Goal: Information Seeking & Learning: Find specific fact

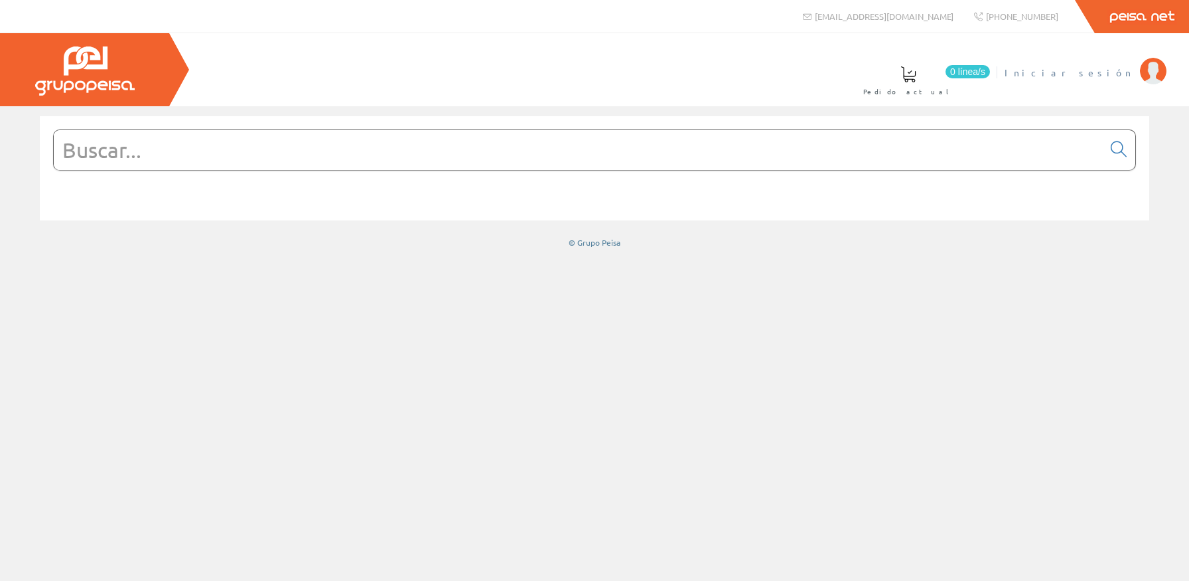
click at [1117, 82] on li "Iniciar sesión" at bounding box center [1085, 80] width 168 height 51
click at [1115, 78] on span "Iniciar sesión" at bounding box center [1068, 72] width 129 height 13
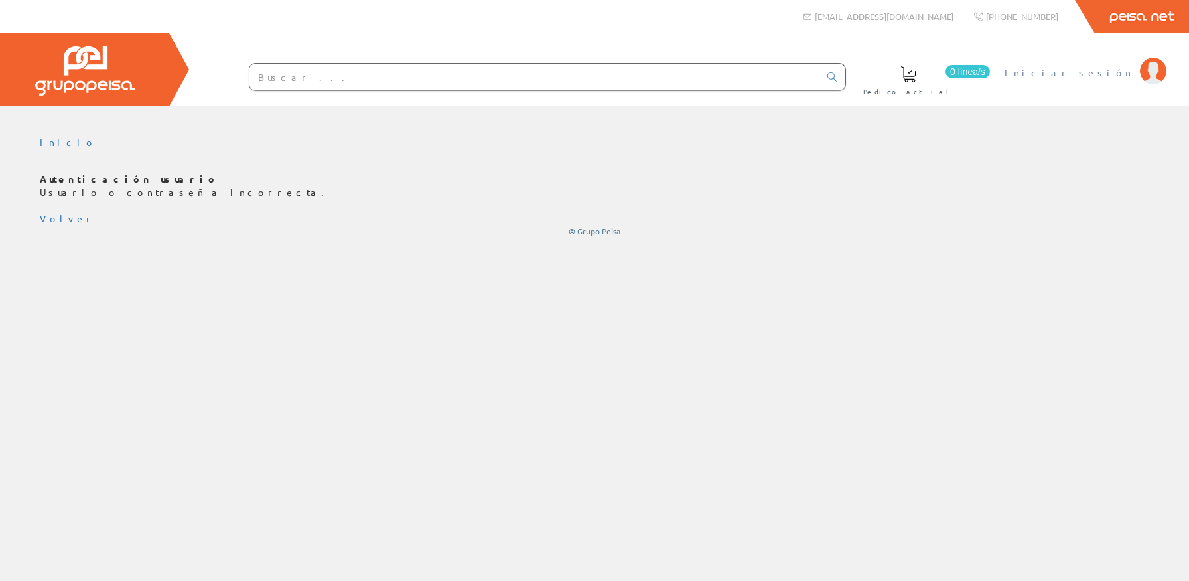
click at [1108, 69] on span "Iniciar sesión" at bounding box center [1068, 72] width 129 height 13
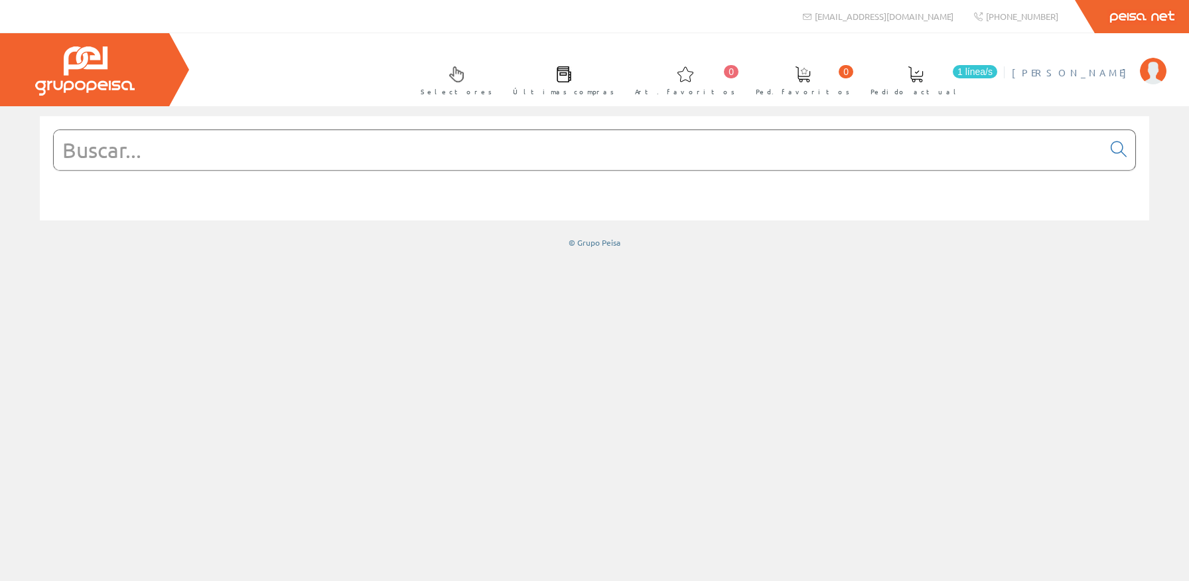
click at [1103, 71] on span "[PERSON_NAME]" at bounding box center [1072, 72] width 121 height 13
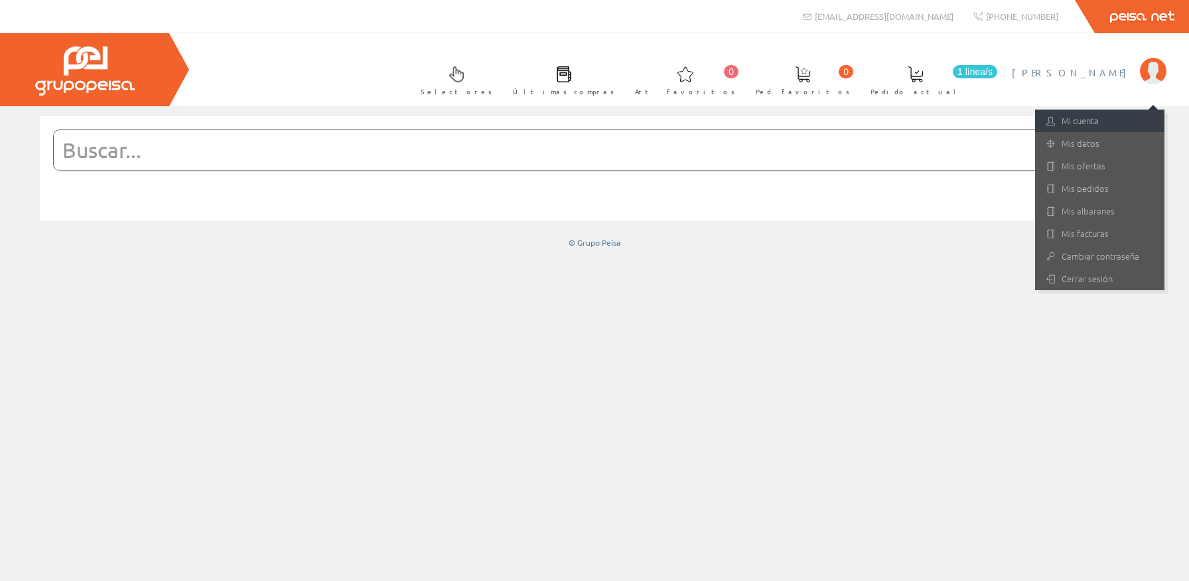
click at [1097, 110] on link "Mi cuenta" at bounding box center [1099, 120] width 129 height 23
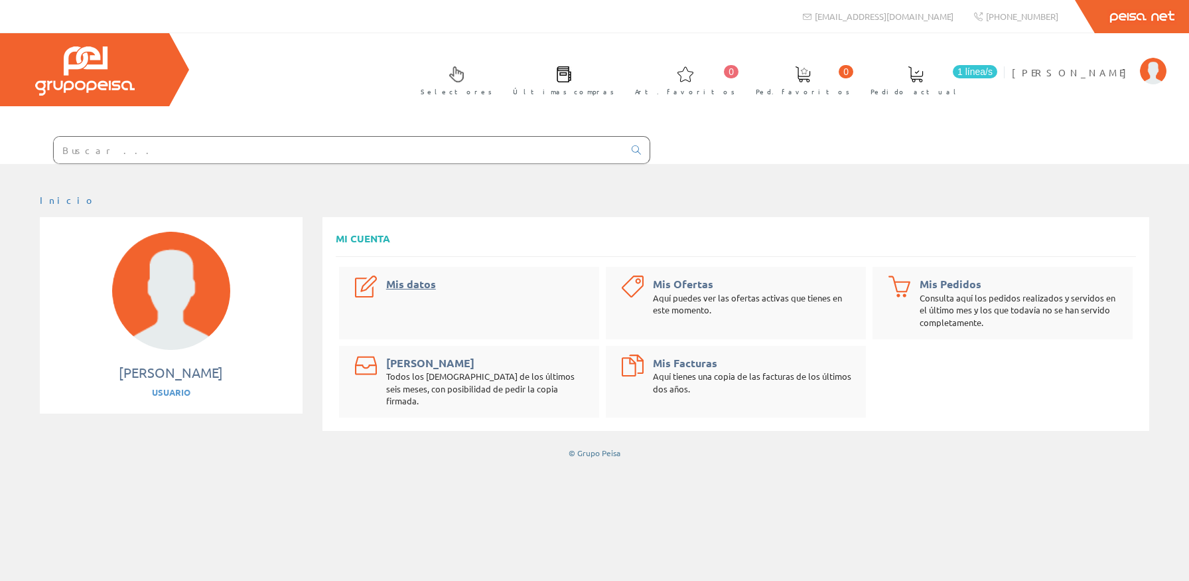
click at [412, 283] on link "Mis datos" at bounding box center [411, 284] width 50 height 14
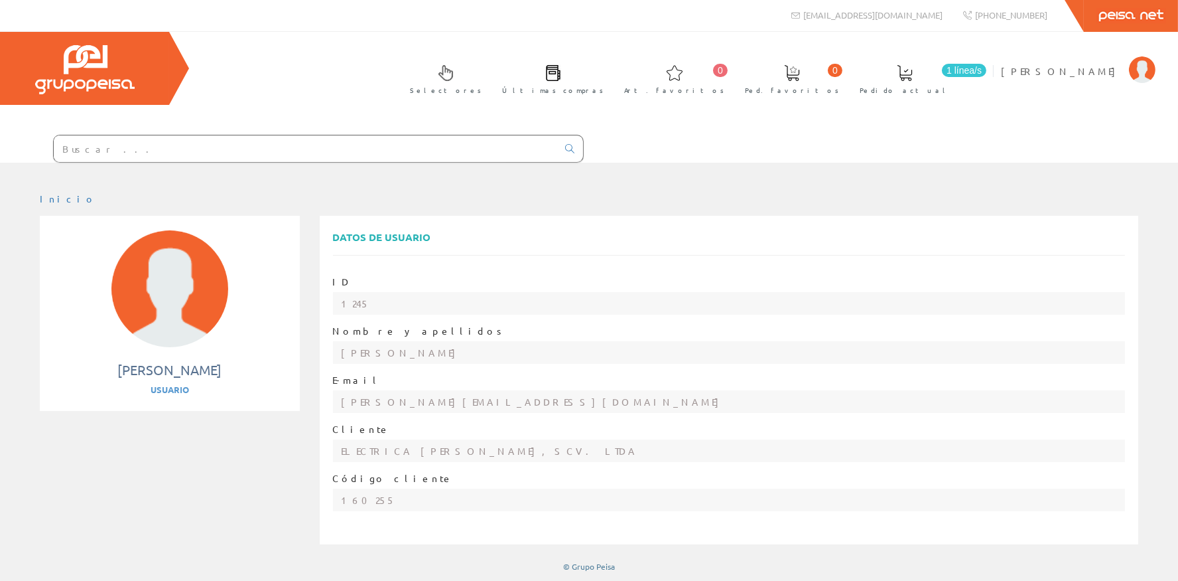
scroll to position [2, 0]
click at [369, 416] on div "ID 1245 Nombre y apellidos Paula Villalba E-mail paula@ceal.es Cliente ELECTRIC…" at bounding box center [729, 397] width 793 height 272
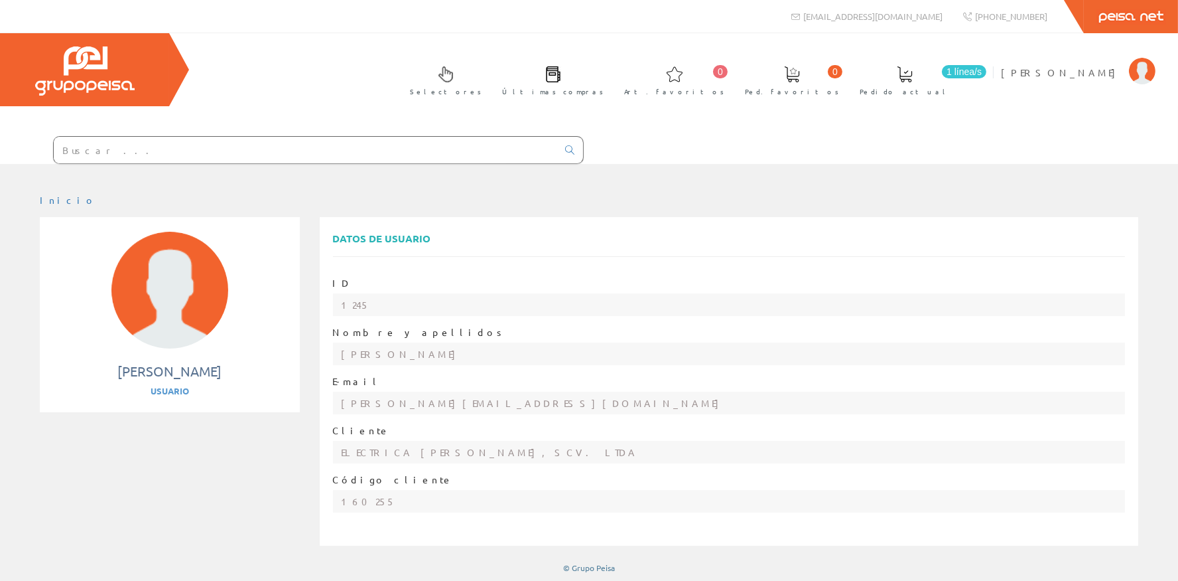
scroll to position [0, 0]
click at [176, 383] on div "Paula Villalba Usuario" at bounding box center [170, 380] width 234 height 36
click at [1079, 70] on span "[PERSON_NAME]" at bounding box center [1061, 72] width 121 height 13
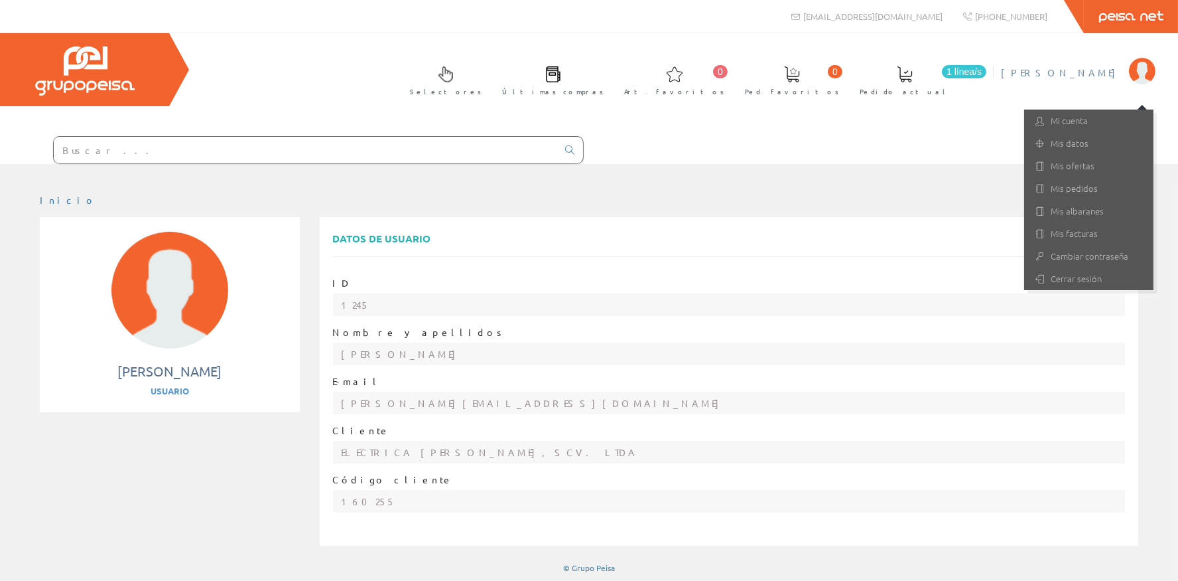
click at [918, 420] on div "ID 1245 Nombre y apellidos Paula Villalba E-mail paula@ceal.es Cliente ELECTRIC…" at bounding box center [729, 399] width 793 height 272
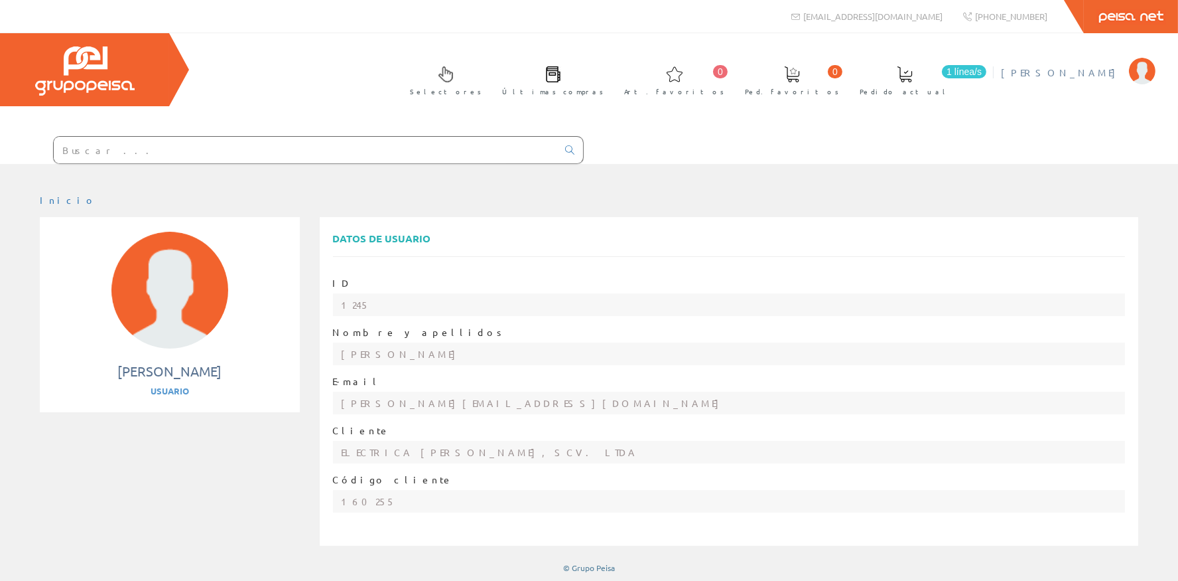
click at [1099, 72] on span "[PERSON_NAME]" at bounding box center [1061, 72] width 121 height 13
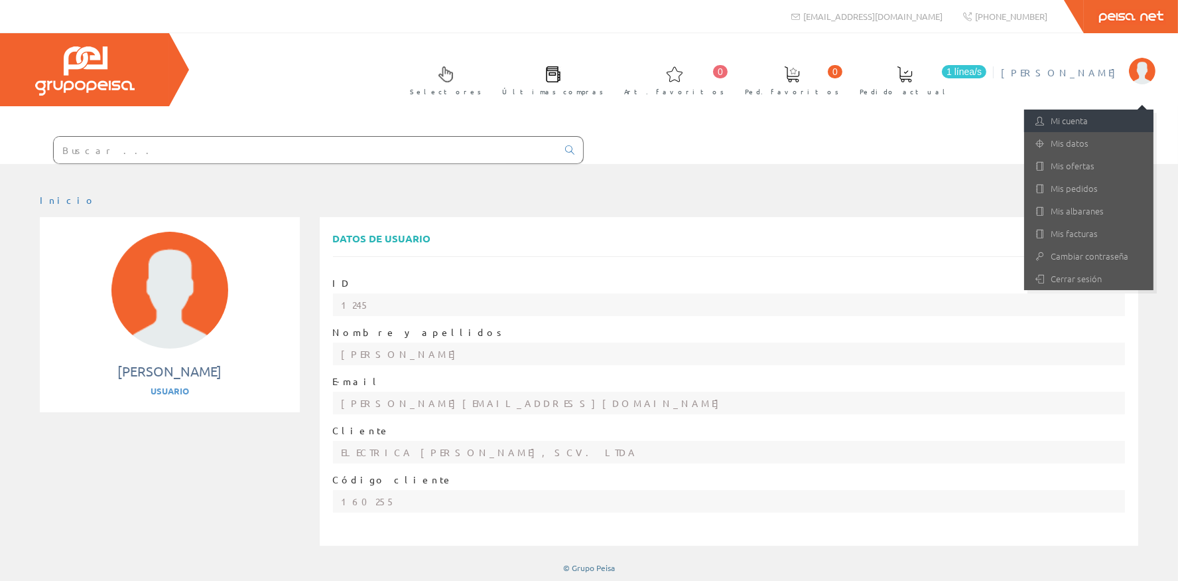
click at [1111, 121] on link "Mi cuenta" at bounding box center [1088, 120] width 129 height 23
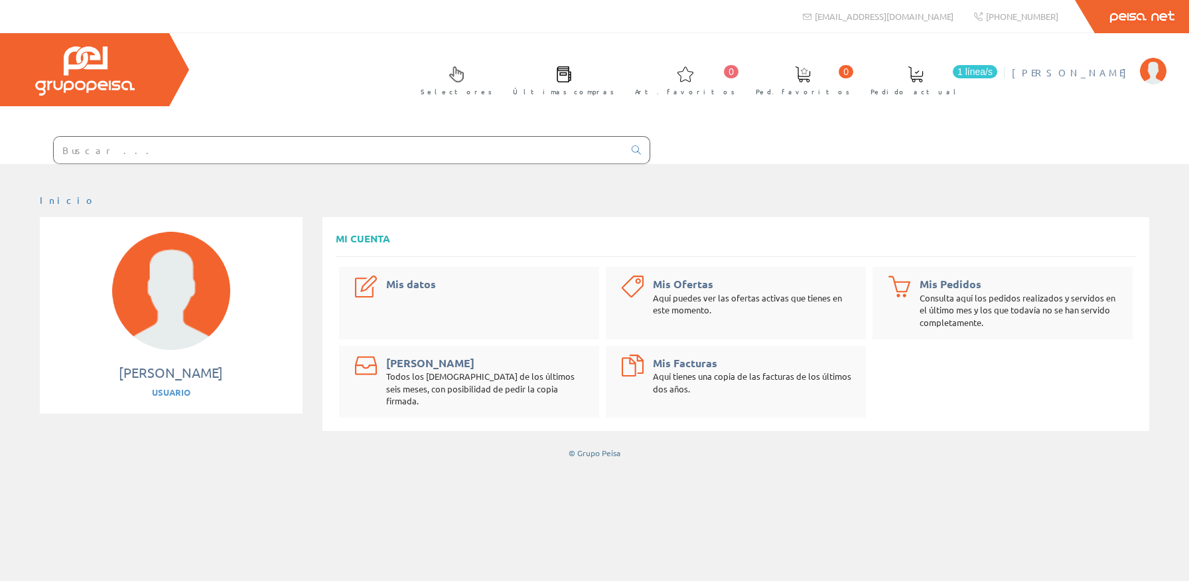
click at [1100, 78] on span "[PERSON_NAME]" at bounding box center [1072, 72] width 121 height 13
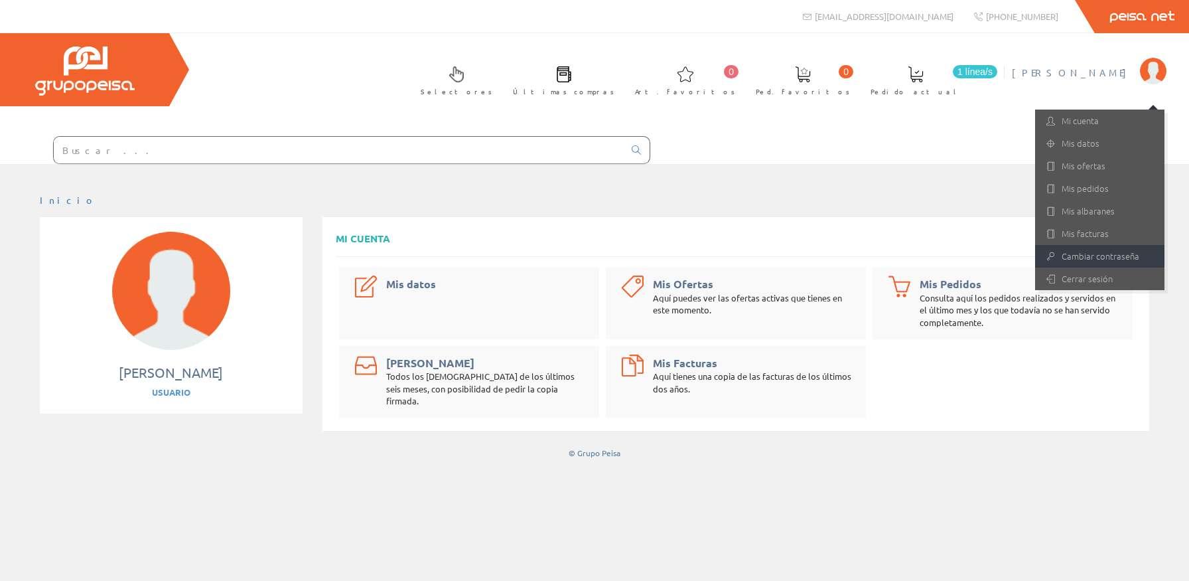
click at [1108, 253] on link "Cambiar contraseña" at bounding box center [1099, 256] width 129 height 23
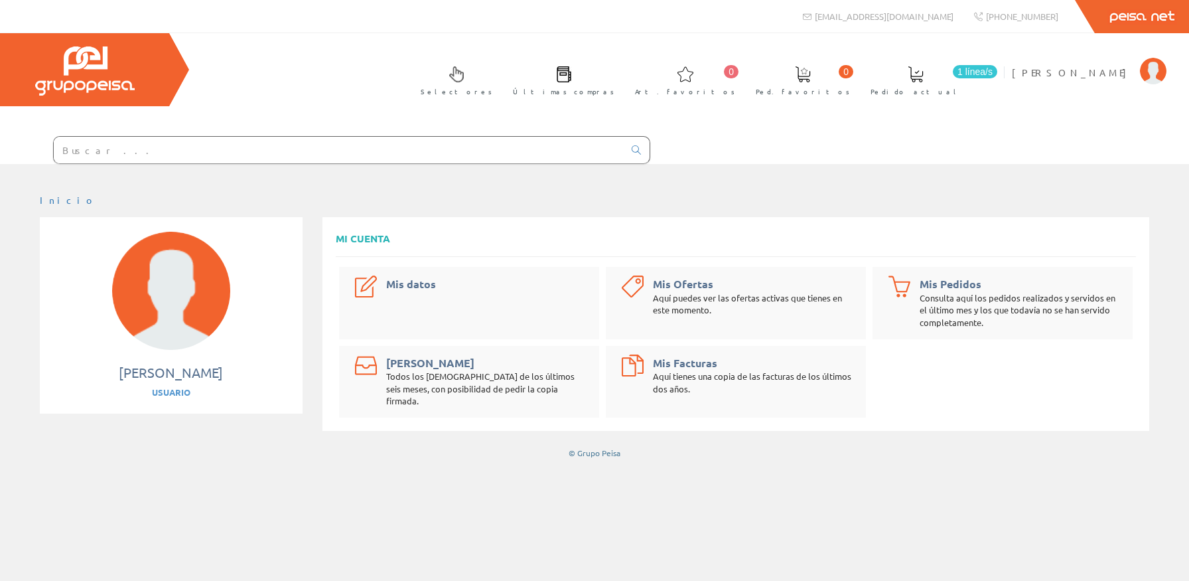
click at [172, 391] on div "Usuario" at bounding box center [171, 392] width 236 height 13
click at [203, 162] on input "text" at bounding box center [339, 150] width 570 height 27
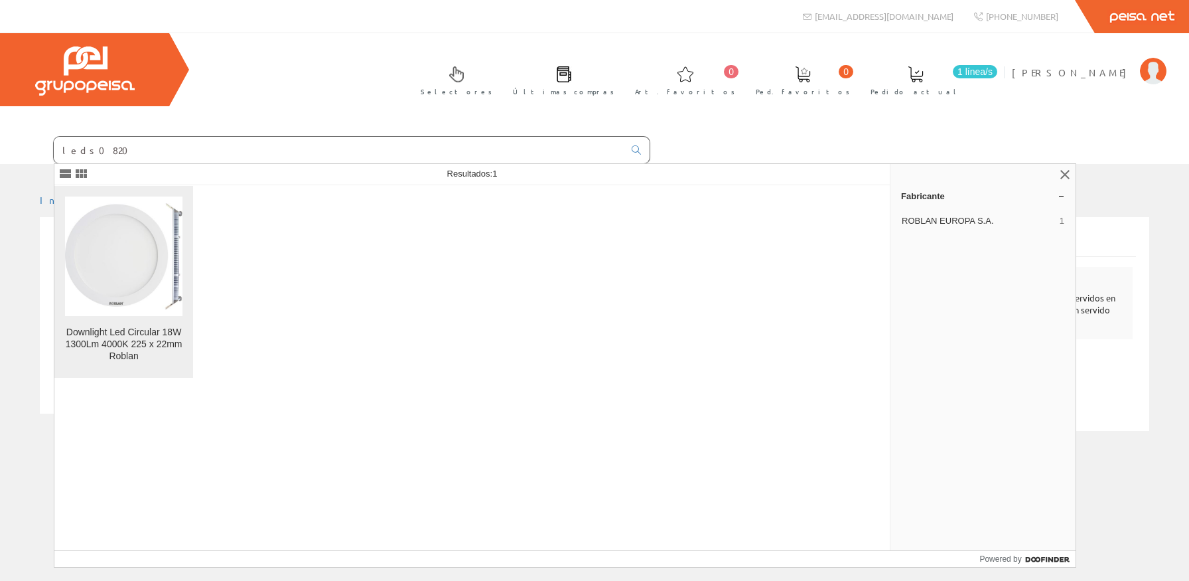
type input "leds0820"
click at [172, 253] on img at bounding box center [123, 256] width 117 height 106
